Goal: Task Accomplishment & Management: Manage account settings

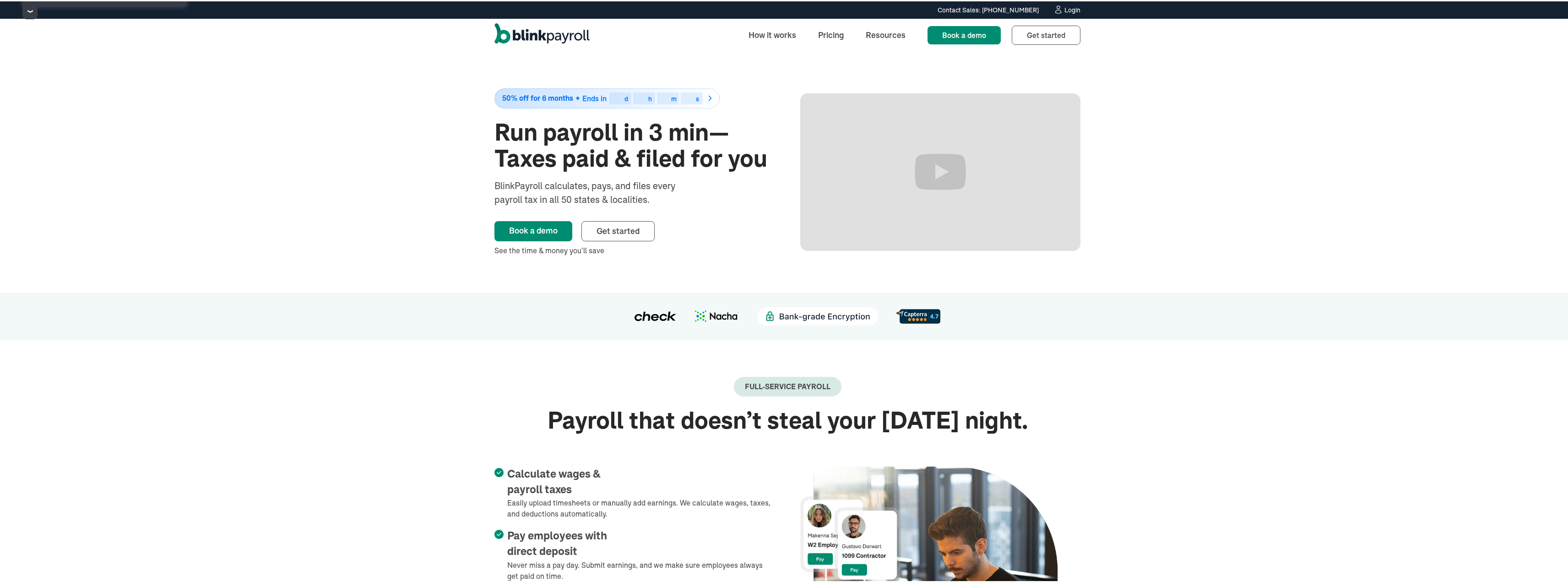
click at [1065, 8] on div "Login" at bounding box center [1072, 9] width 16 height 6
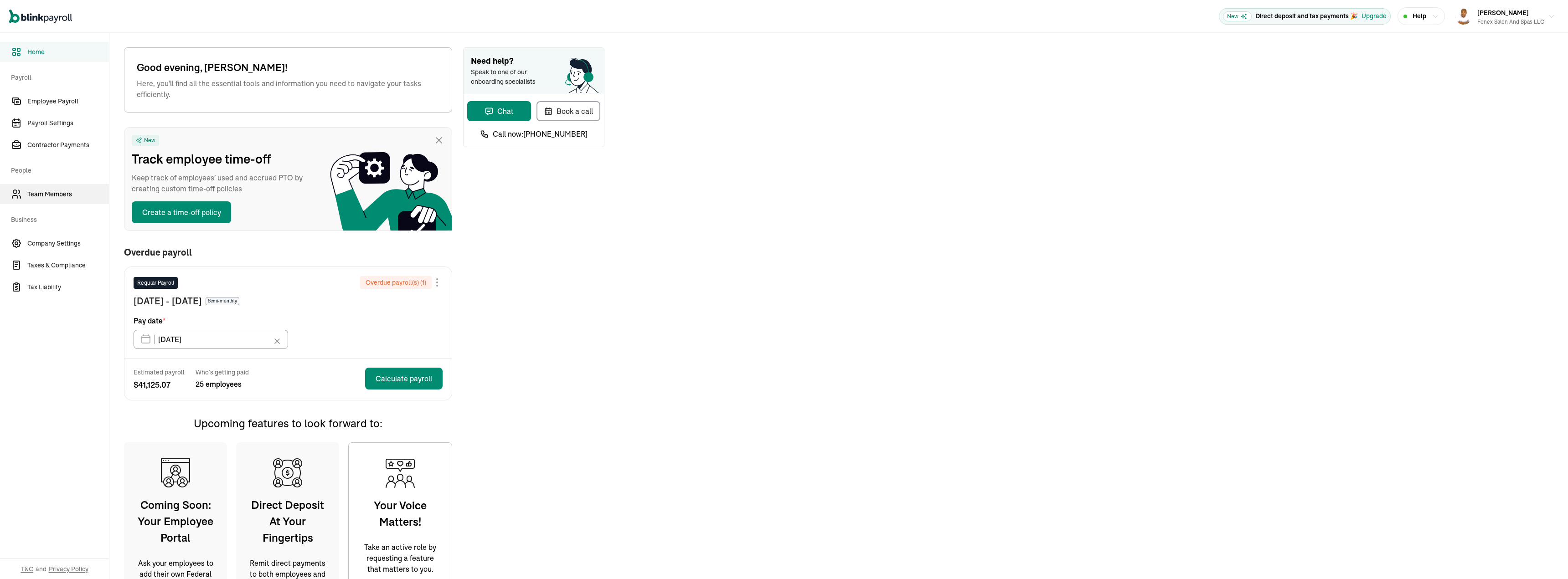
click at [67, 190] on span "Team Members" at bounding box center [68, 195] width 82 height 10
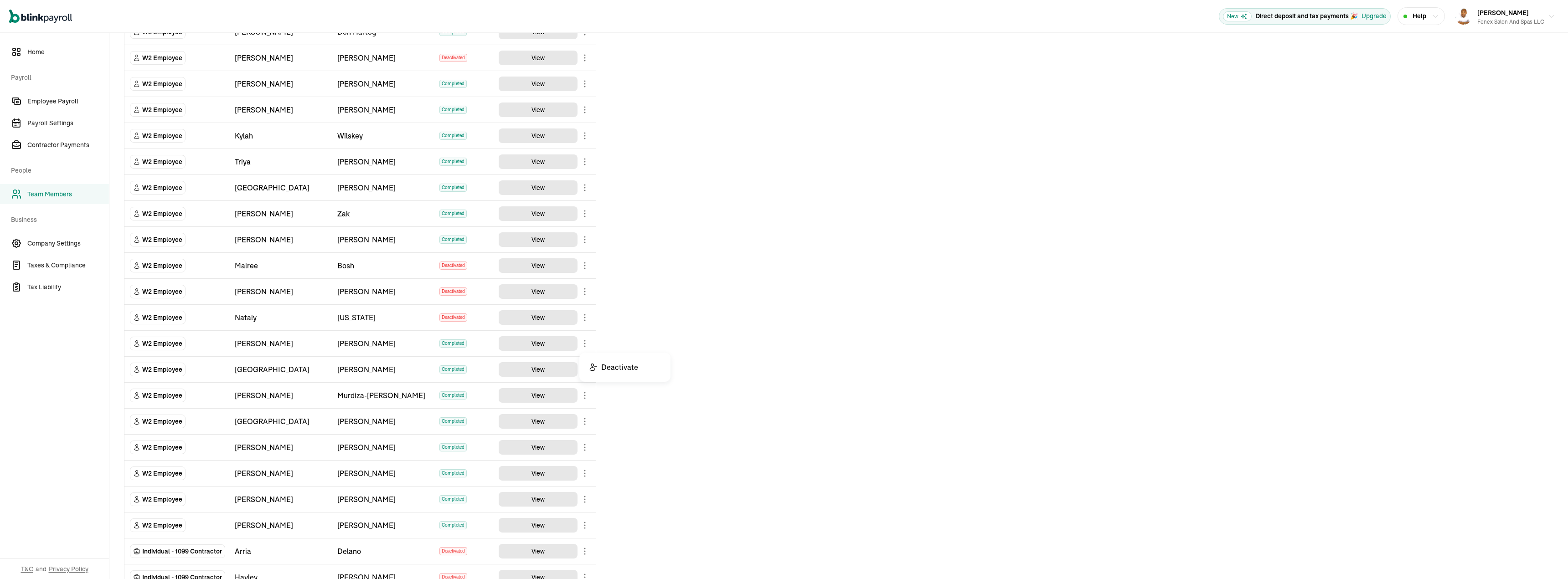
click at [584, 340] on body "Open main menu New Direct deposit and tax payments 🎉 Upgrade Help [PERSON_NAME]…" at bounding box center [784, 290] width 1568 height 579
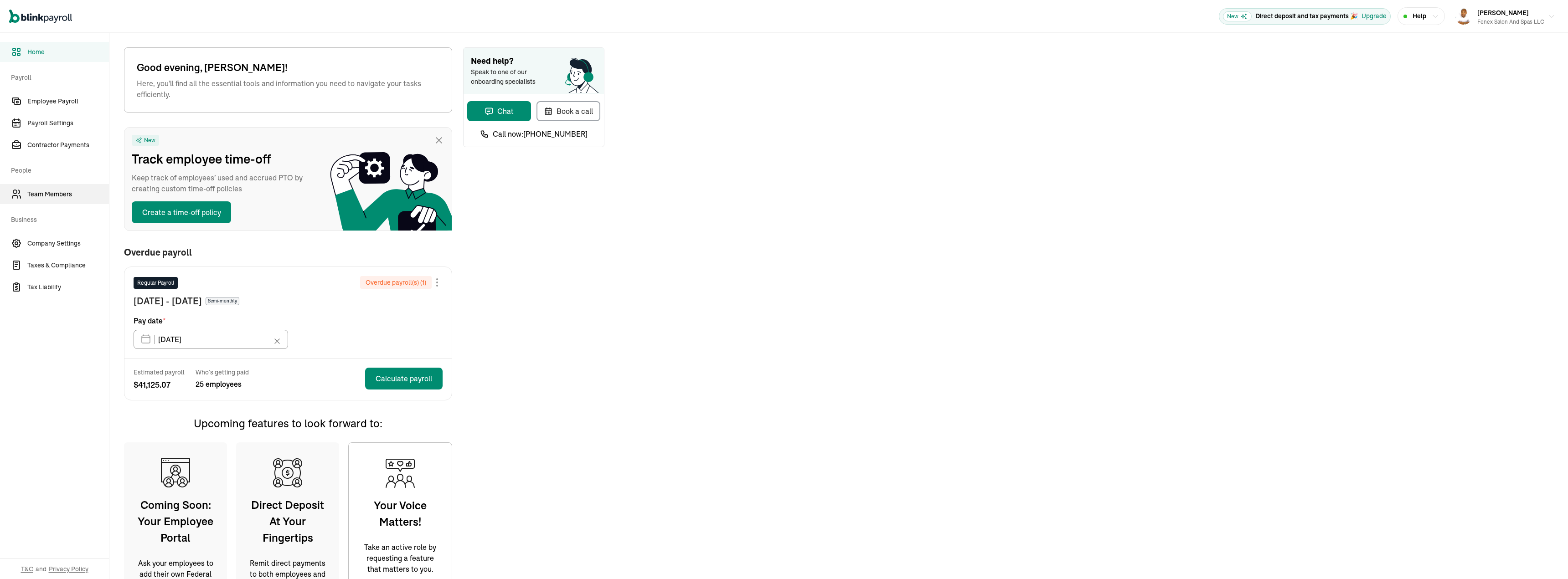
click at [67, 190] on span "Team Members" at bounding box center [68, 195] width 82 height 10
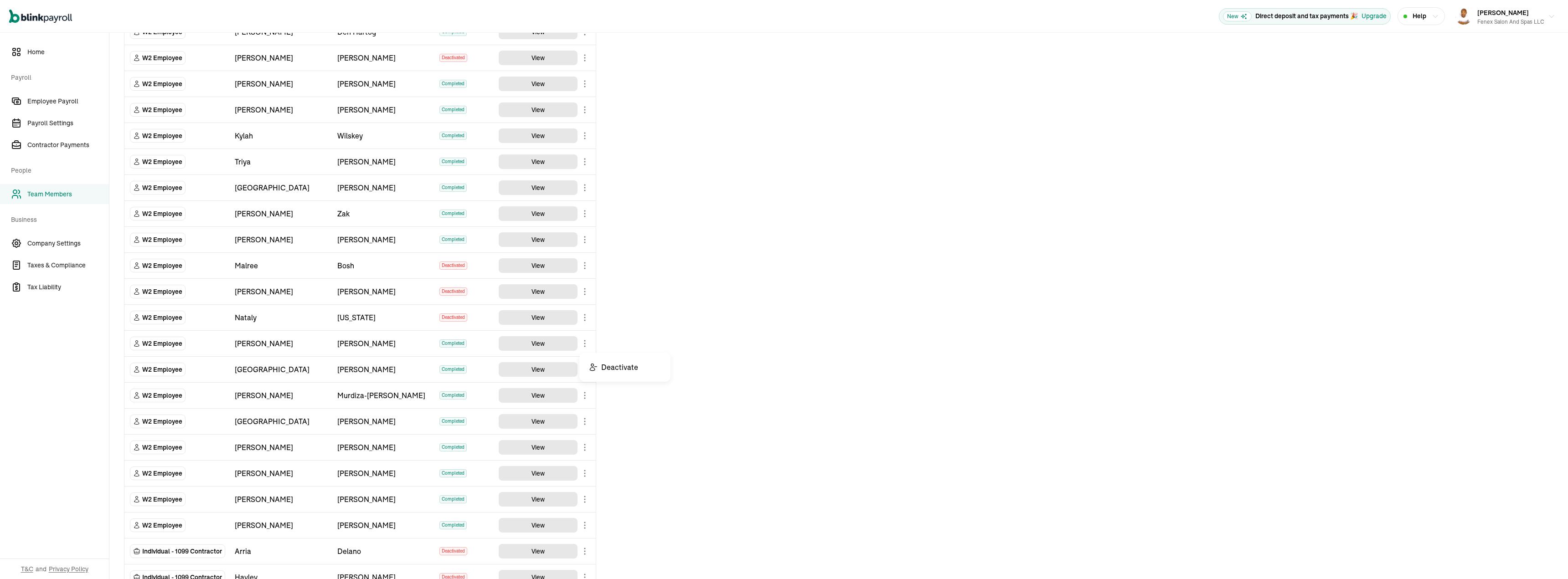
click at [584, 340] on body "Open main menu New Direct deposit and tax payments 🎉 Upgrade Help [PERSON_NAME]…" at bounding box center [784, 290] width 1568 height 579
